Goal: Task Accomplishment & Management: Manage account settings

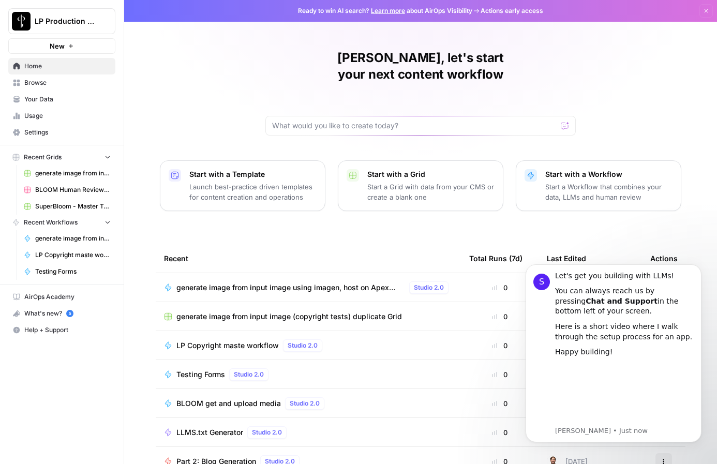
click at [69, 237] on span "generate image from input image using imagen, host on Apex AWS bucket" at bounding box center [72, 238] width 75 height 9
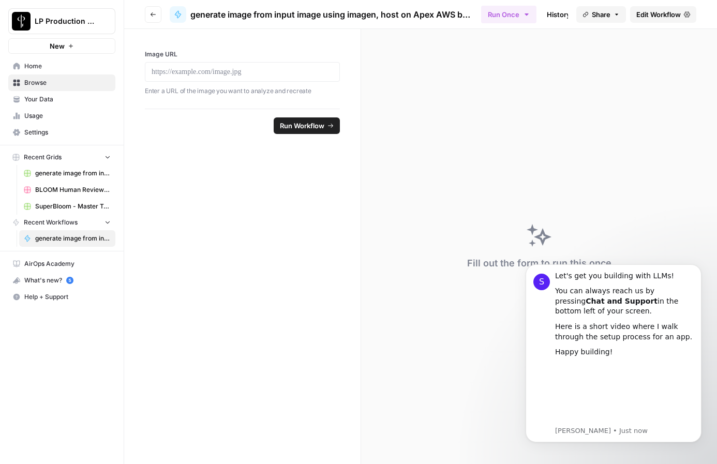
click at [59, 69] on span "Home" at bounding box center [67, 66] width 86 height 9
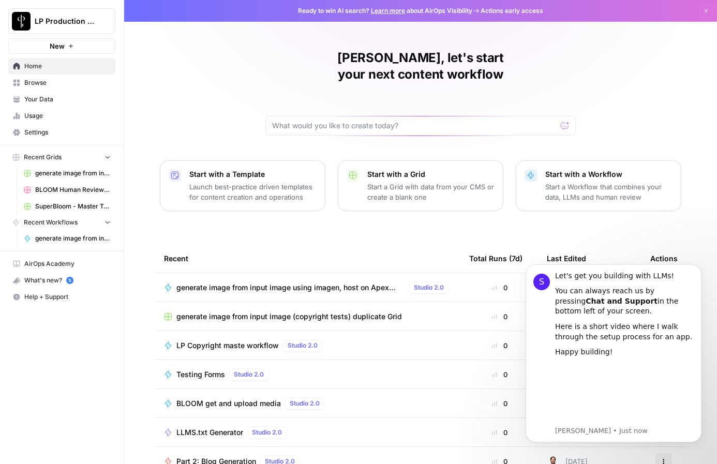
click at [66, 48] on button "New" at bounding box center [61, 46] width 107 height 16
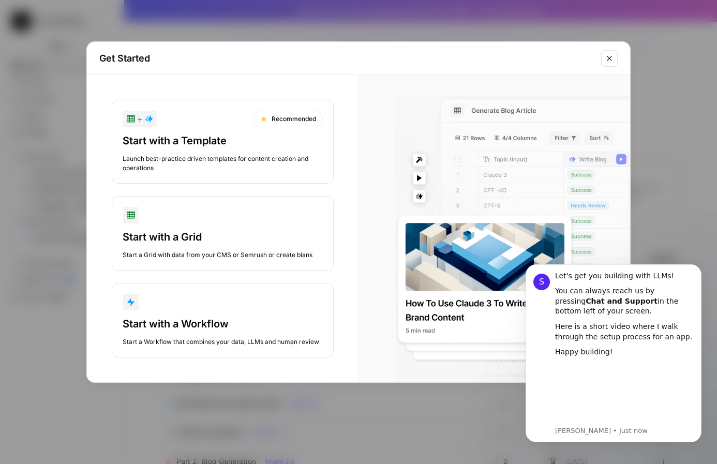
click at [43, 51] on div "Get Started + Recommended Start with a Template Launch best-practice driven tem…" at bounding box center [358, 232] width 717 height 464
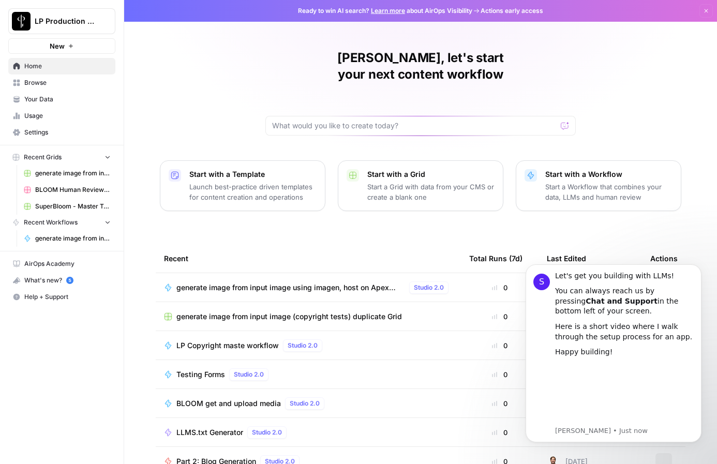
click at [59, 25] on span "LP Production Workloads" at bounding box center [66, 21] width 63 height 10
click at [69, 104] on span "Create Workspace" at bounding box center [97, 102] width 142 height 10
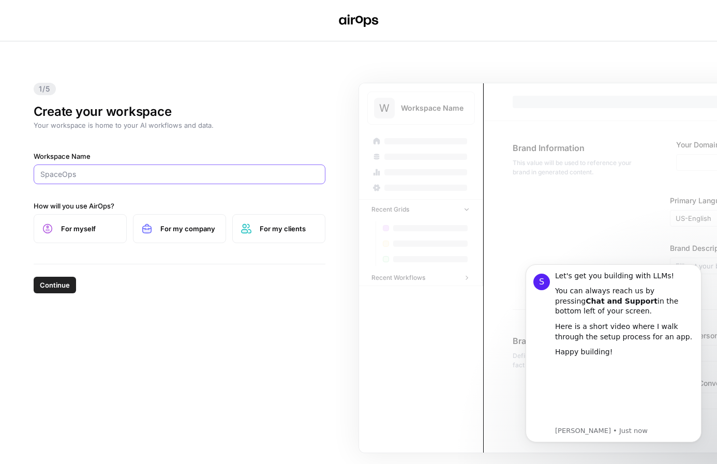
click at [107, 178] on input "Workspace Name" at bounding box center [179, 174] width 278 height 10
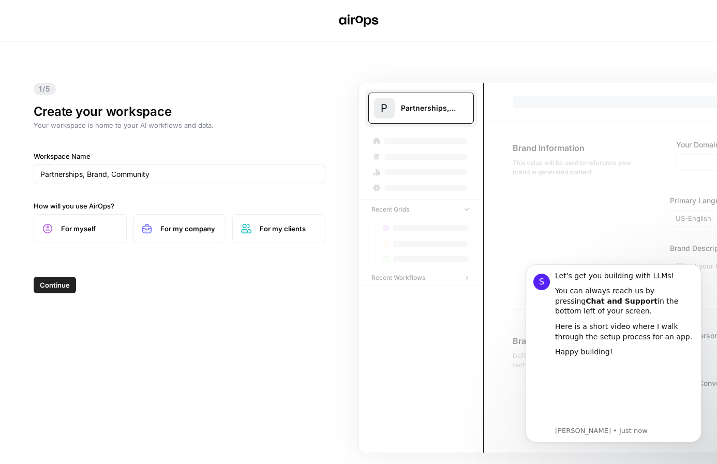
click at [64, 283] on span "Continue" at bounding box center [55, 285] width 30 height 10
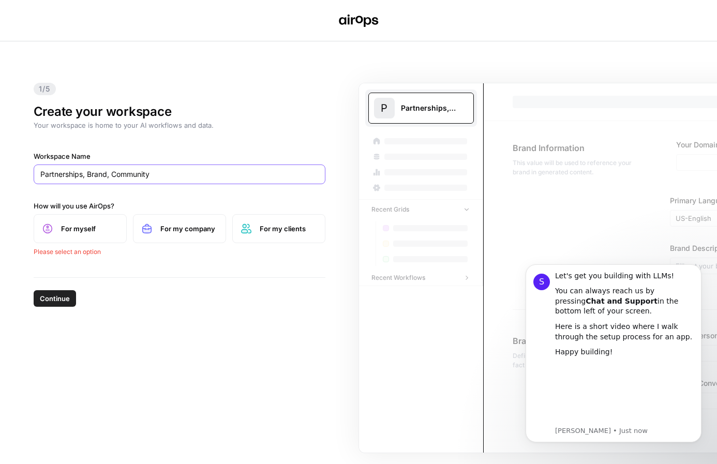
click at [111, 176] on input "Partnerships, Brand, Community" at bounding box center [179, 174] width 278 height 10
type input "[PERSON_NAME]"
click at [87, 234] on label "For myself" at bounding box center [80, 228] width 93 height 29
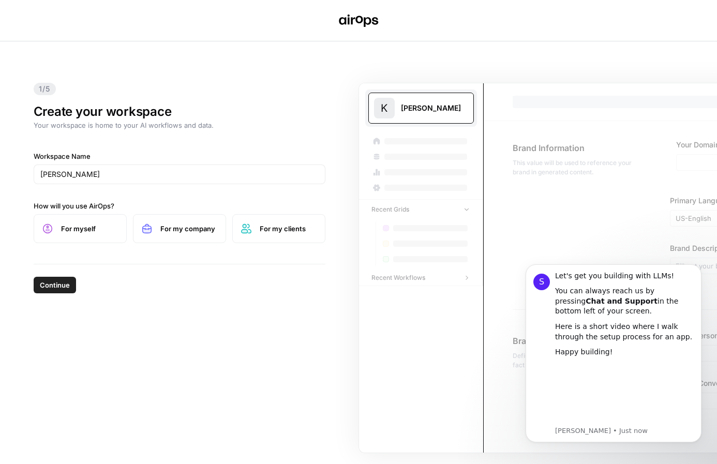
click at [59, 284] on span "Continue" at bounding box center [55, 285] width 30 height 10
